Goal: Find specific page/section: Find specific page/section

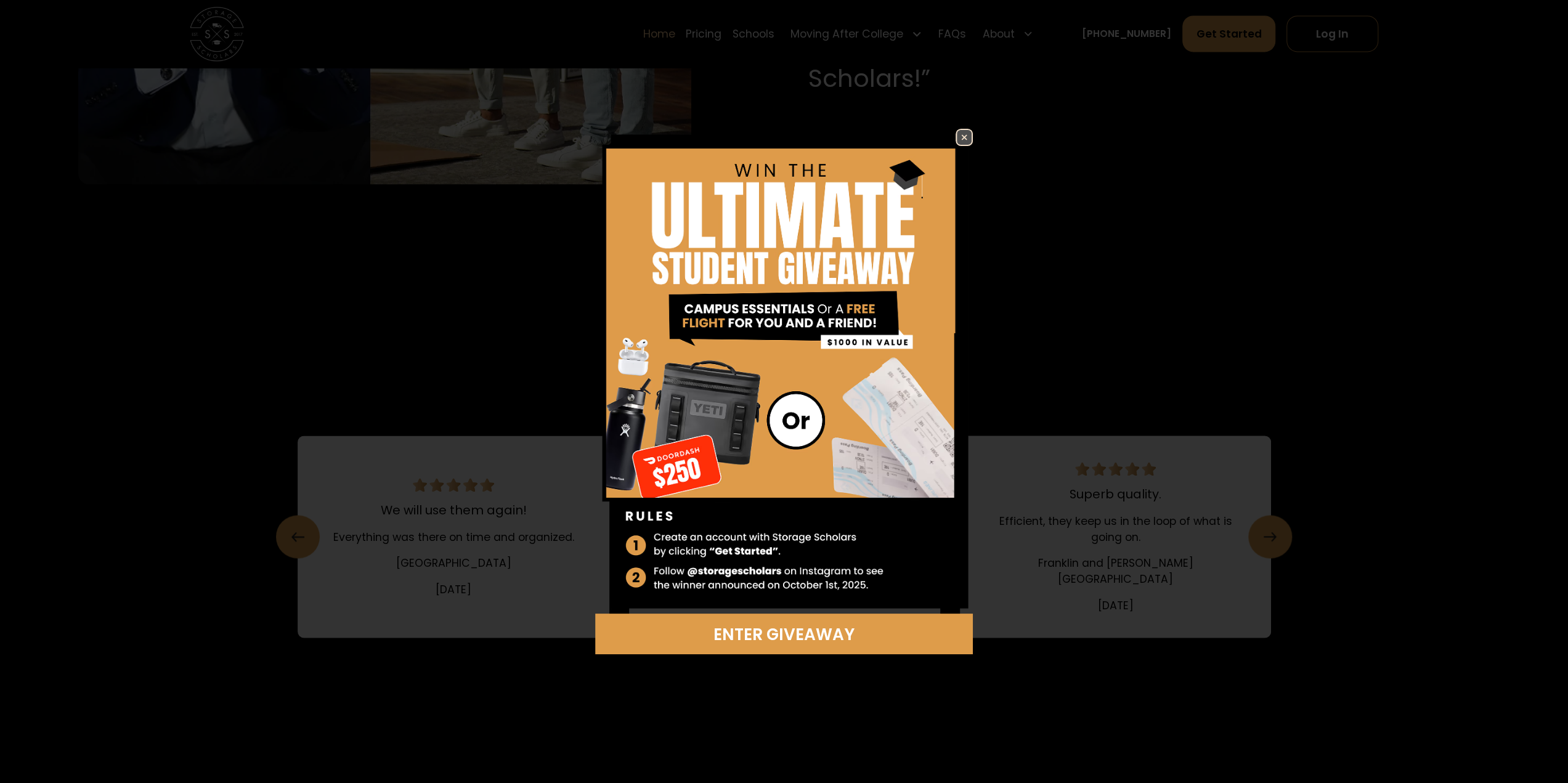
scroll to position [1551, 0]
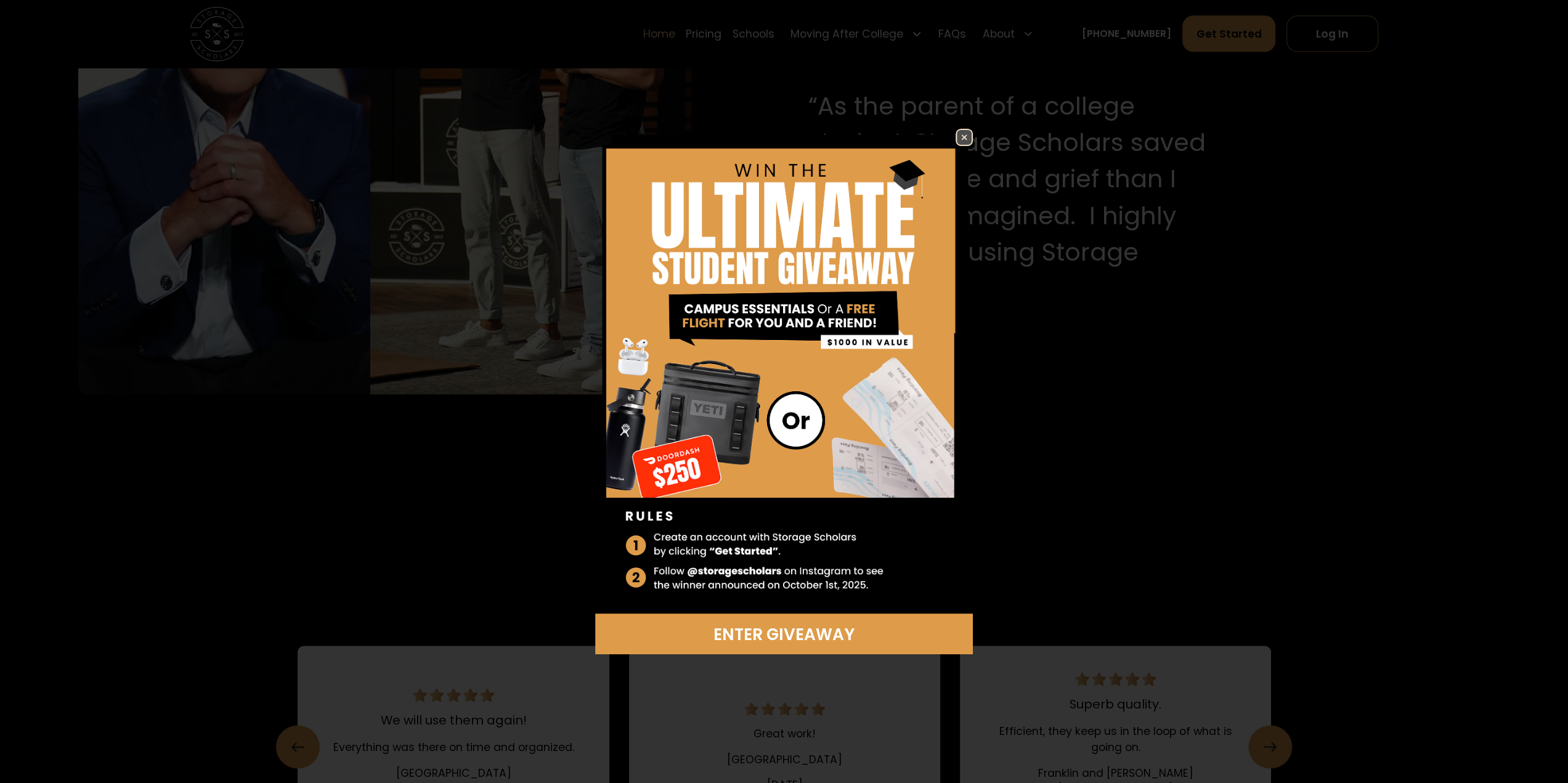
click at [966, 137] on img at bounding box center [963, 137] width 14 height 14
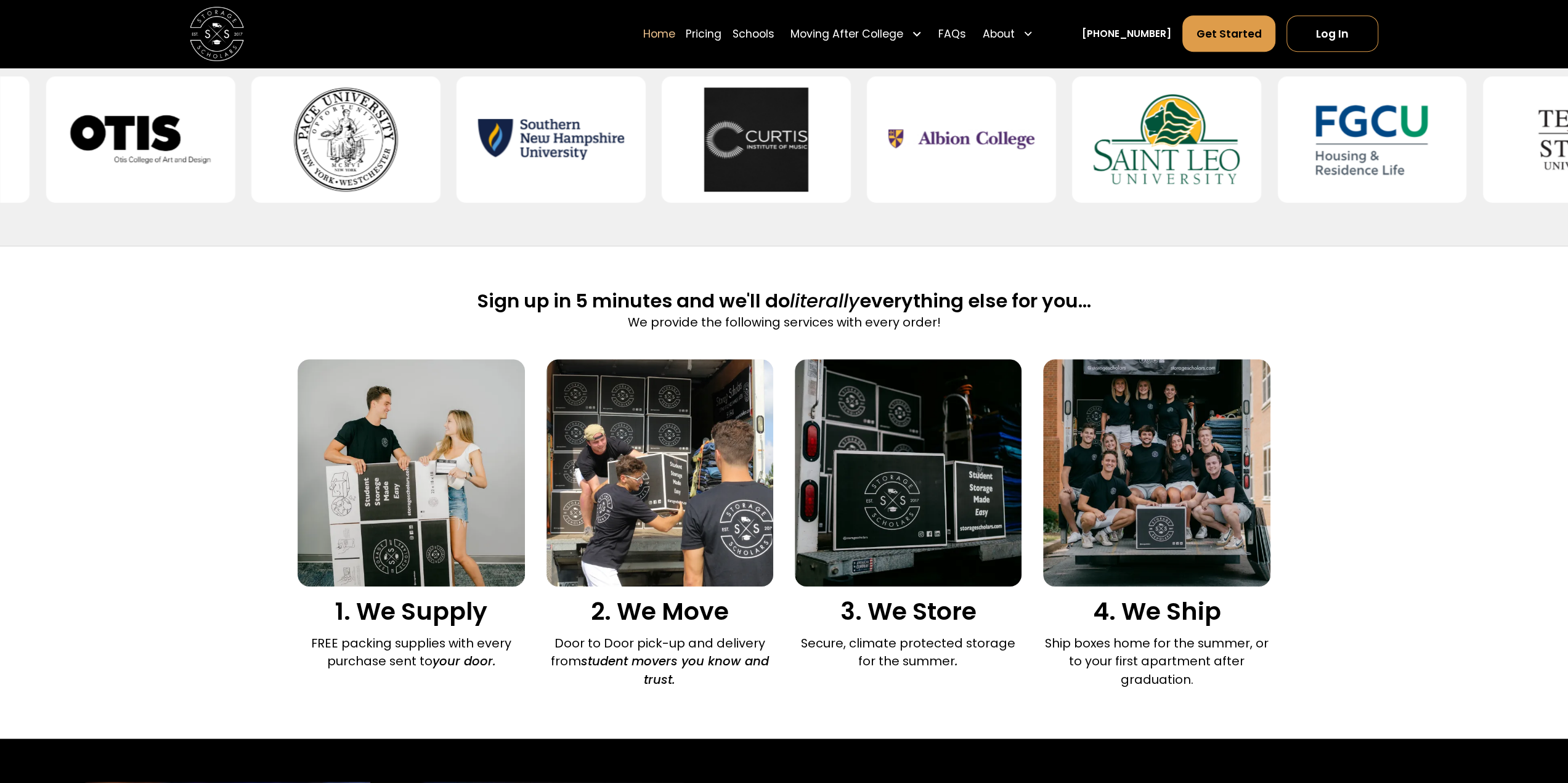
scroll to position [0, 0]
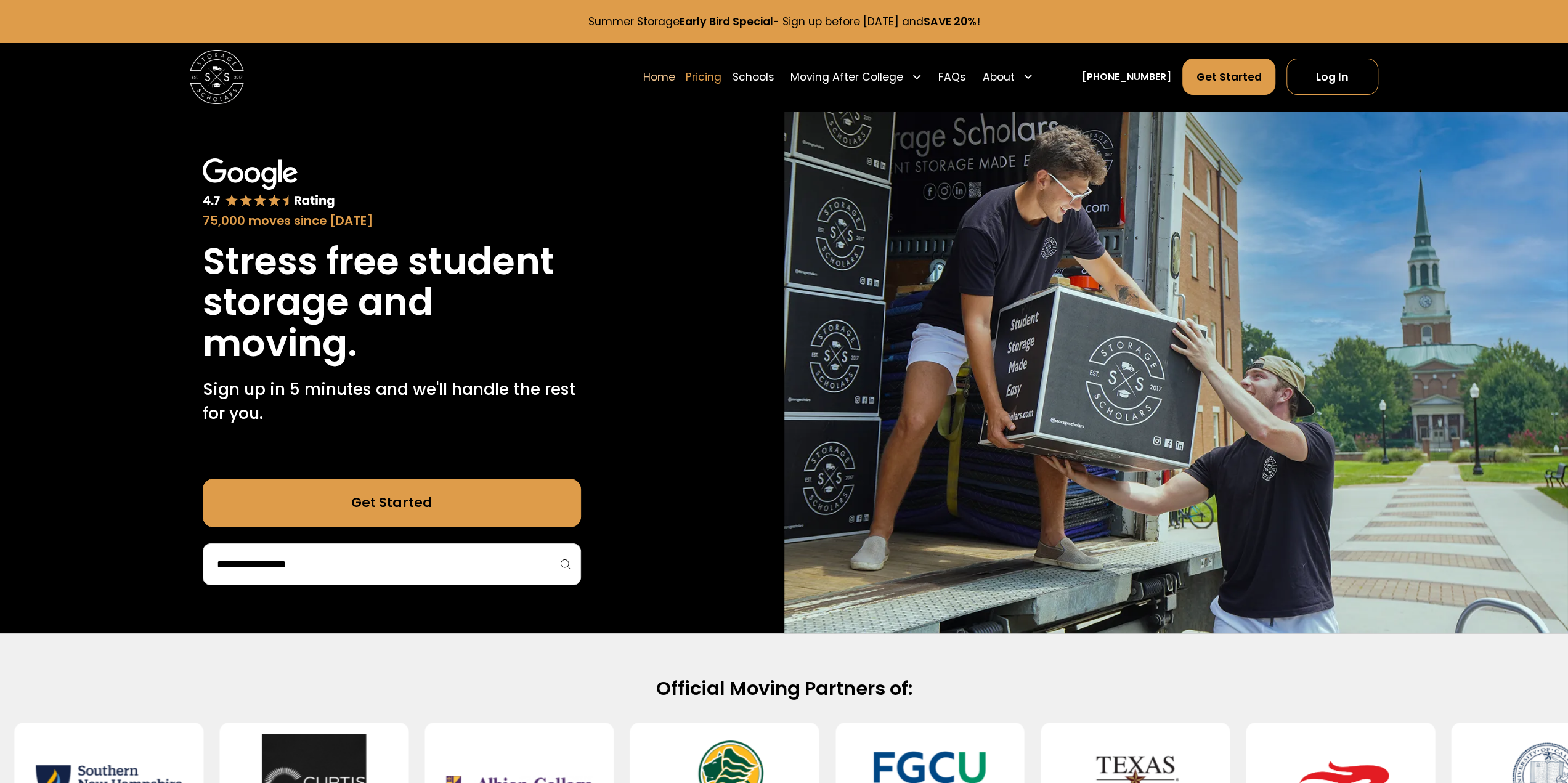
click at [718, 81] on link "Pricing" at bounding box center [703, 77] width 36 height 37
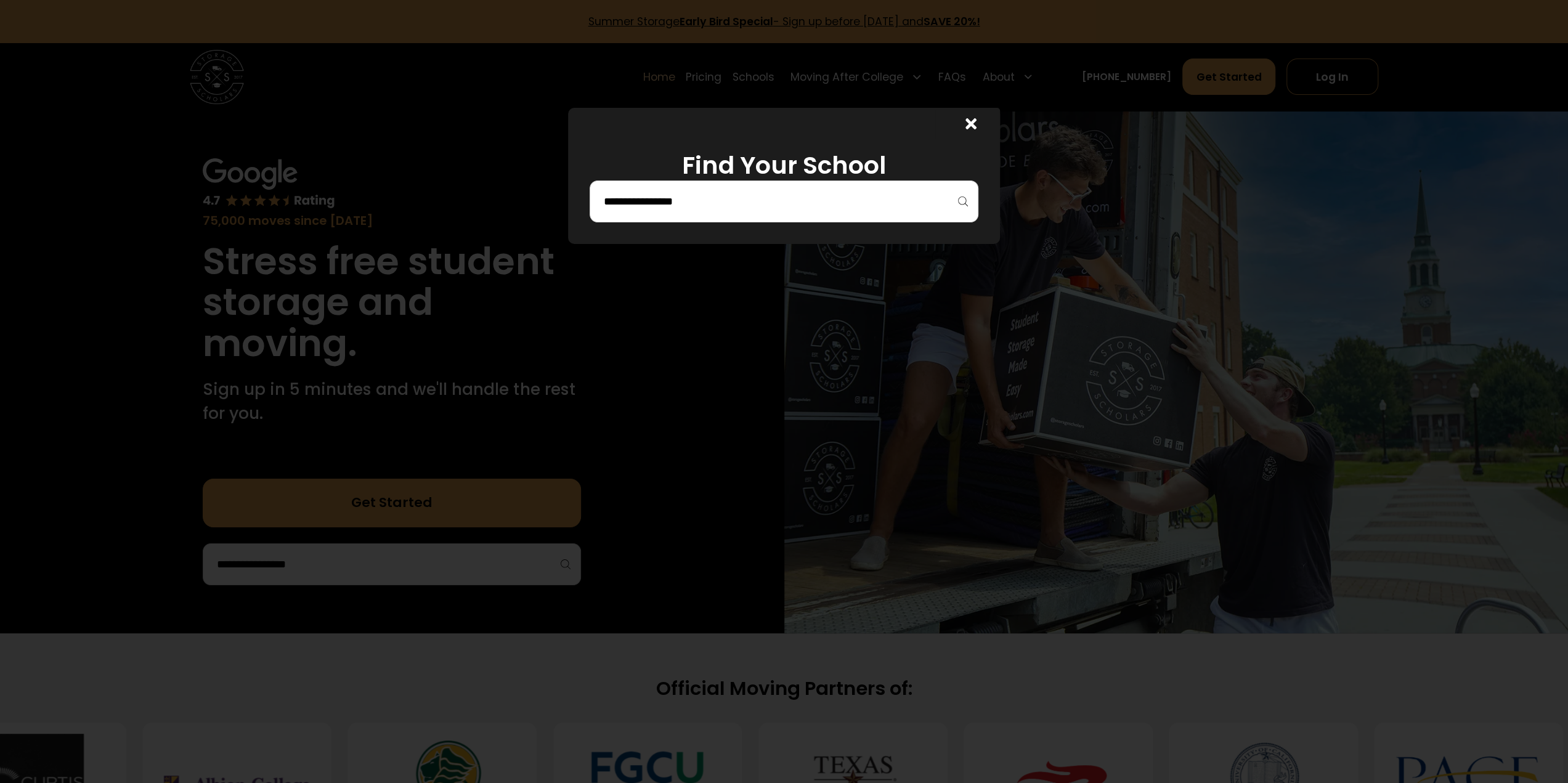
click at [976, 132] on div at bounding box center [971, 126] width 11 height 20
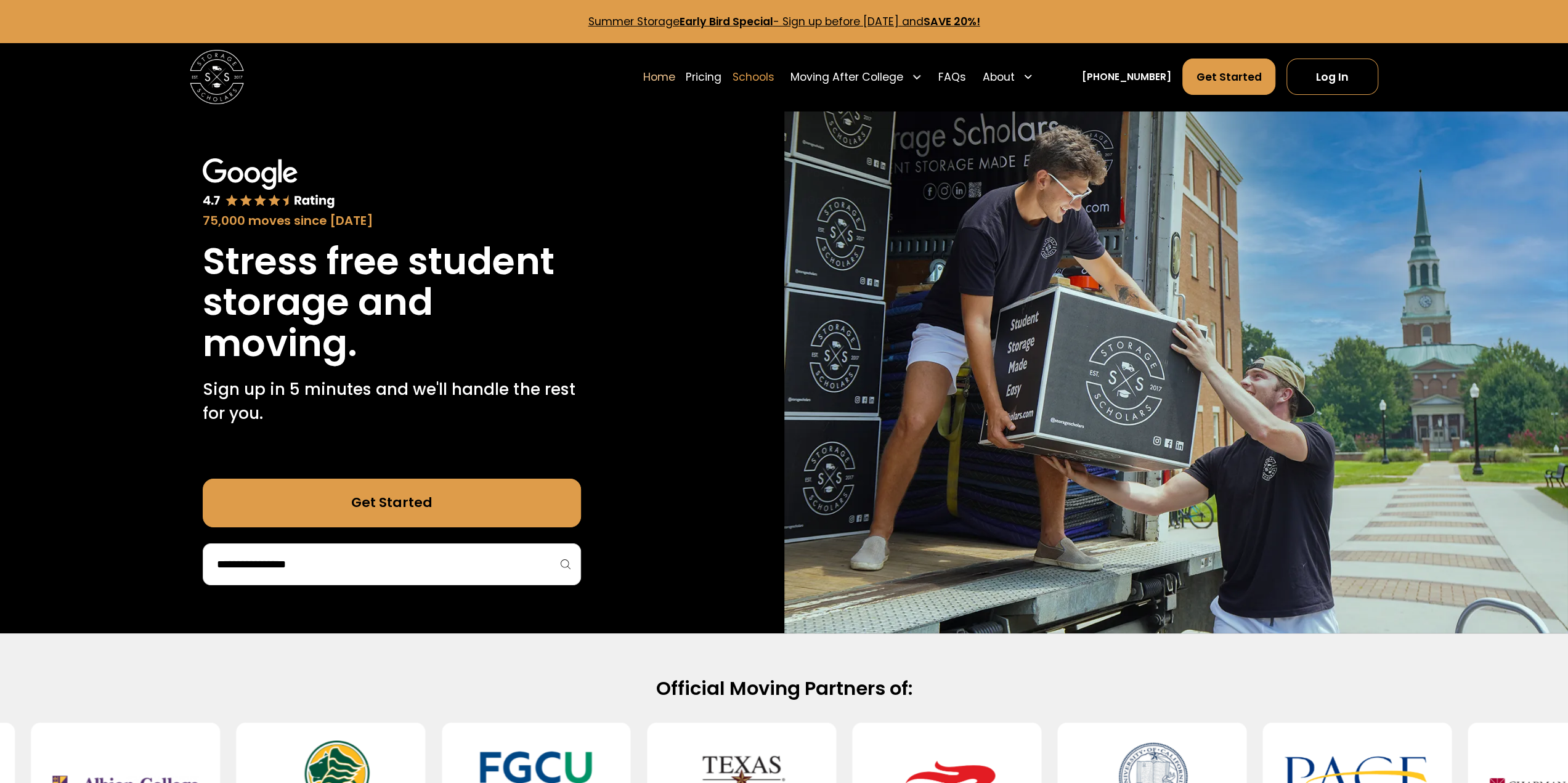
click at [772, 80] on link "Schools" at bounding box center [753, 77] width 42 height 37
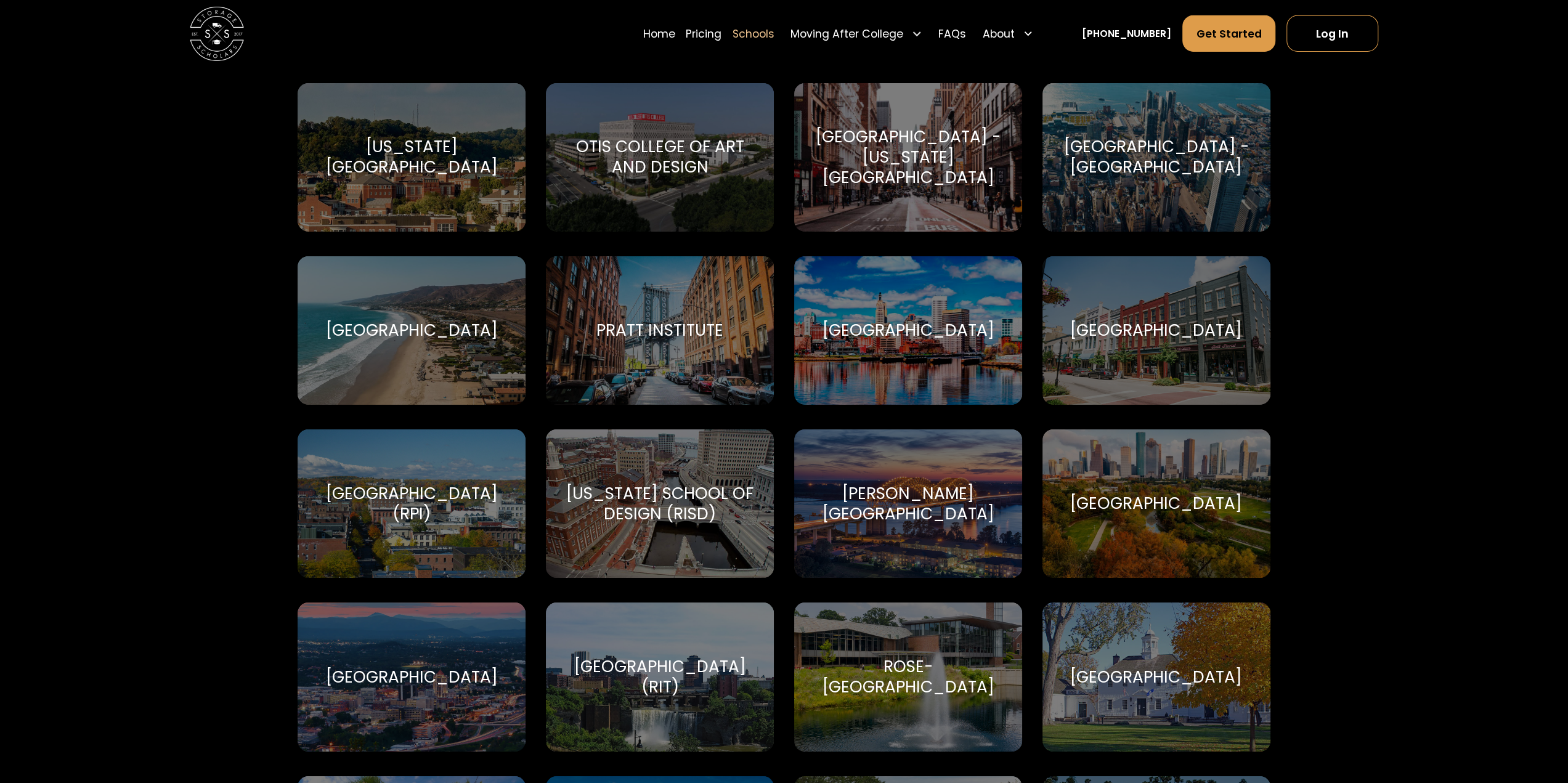
scroll to position [3841, 0]
